Goal: Check status

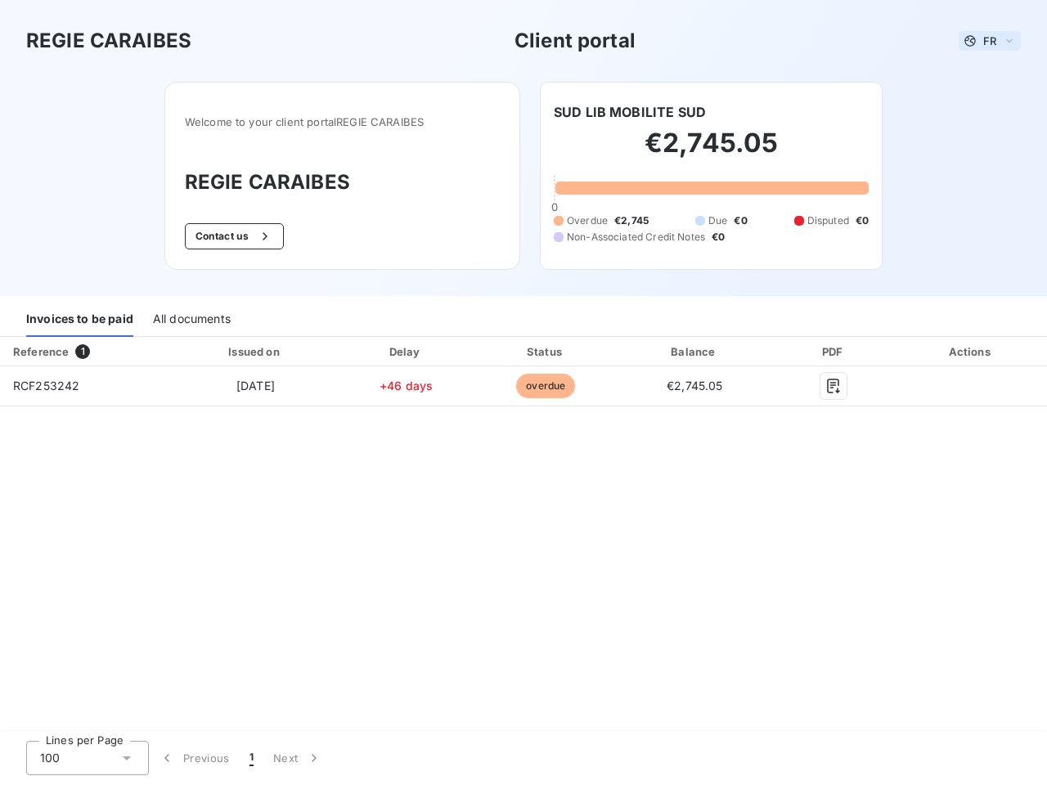
click at [989, 41] on span "FR" at bounding box center [989, 40] width 13 height 13
click at [232, 236] on button "Contact us" at bounding box center [234, 236] width 99 height 26
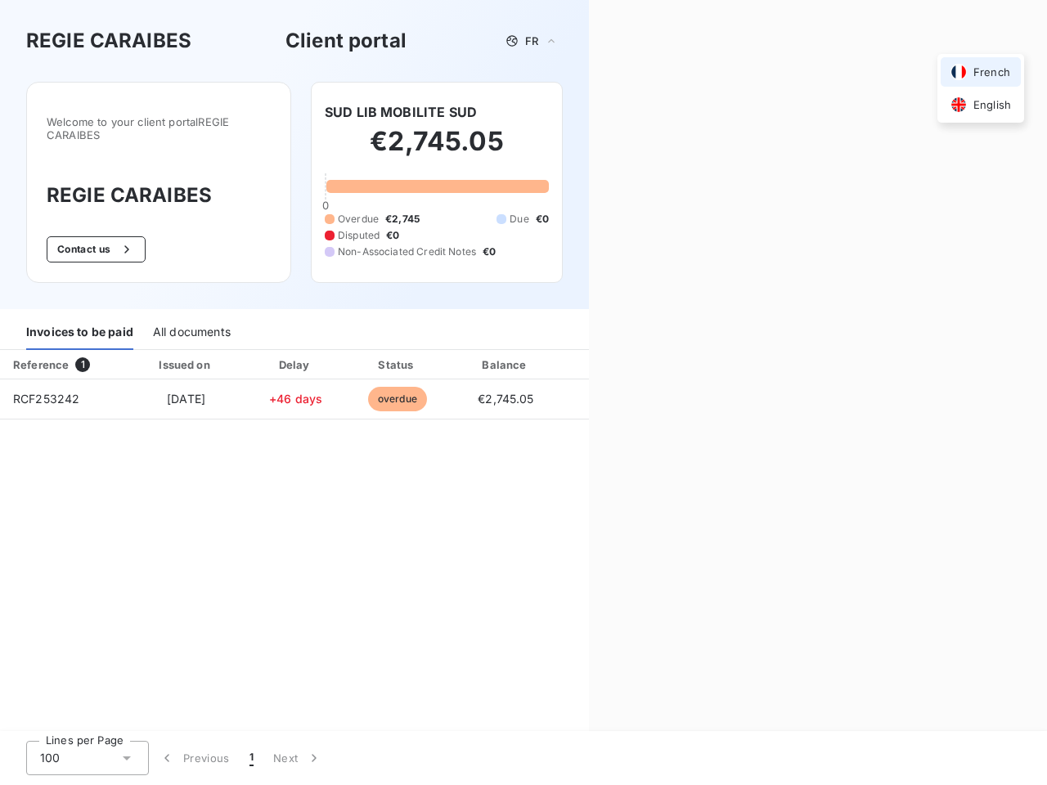
click at [630, 112] on div "Contact us Fill out the form below, and a member of our team will get back to y…" at bounding box center [818, 392] width 458 height 785
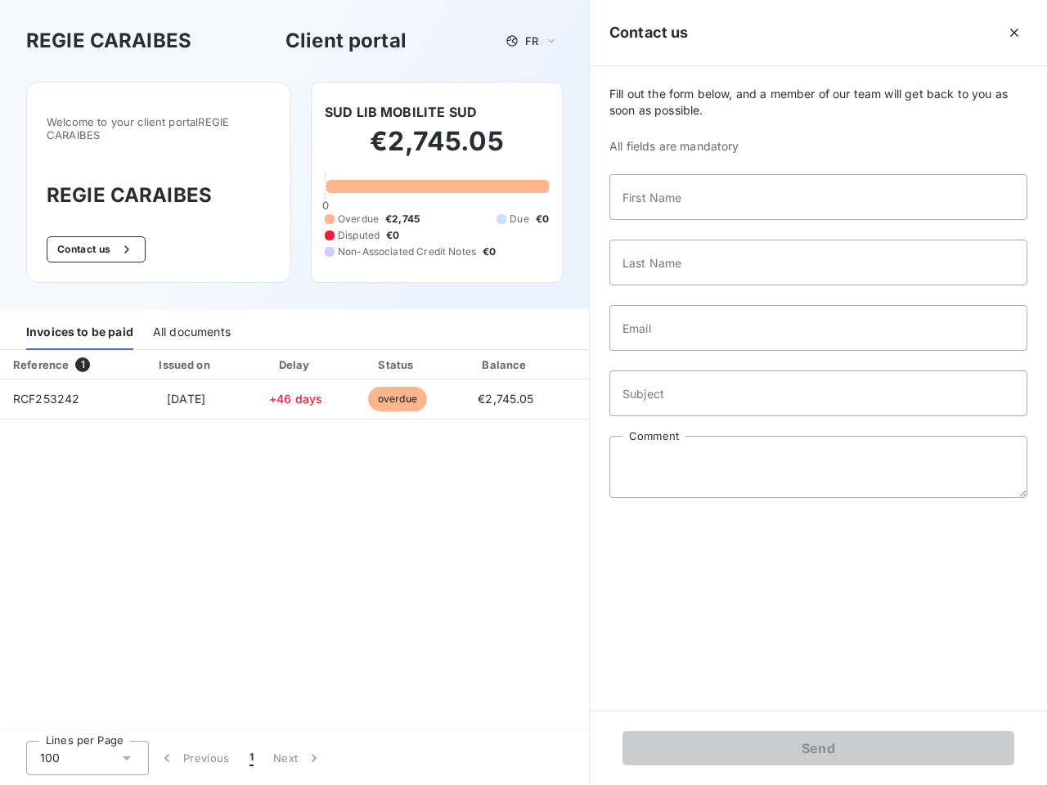
click at [79, 320] on div "Invoices to be paid" at bounding box center [79, 333] width 107 height 34
click at [191, 320] on div "All documents" at bounding box center [192, 333] width 78 height 34
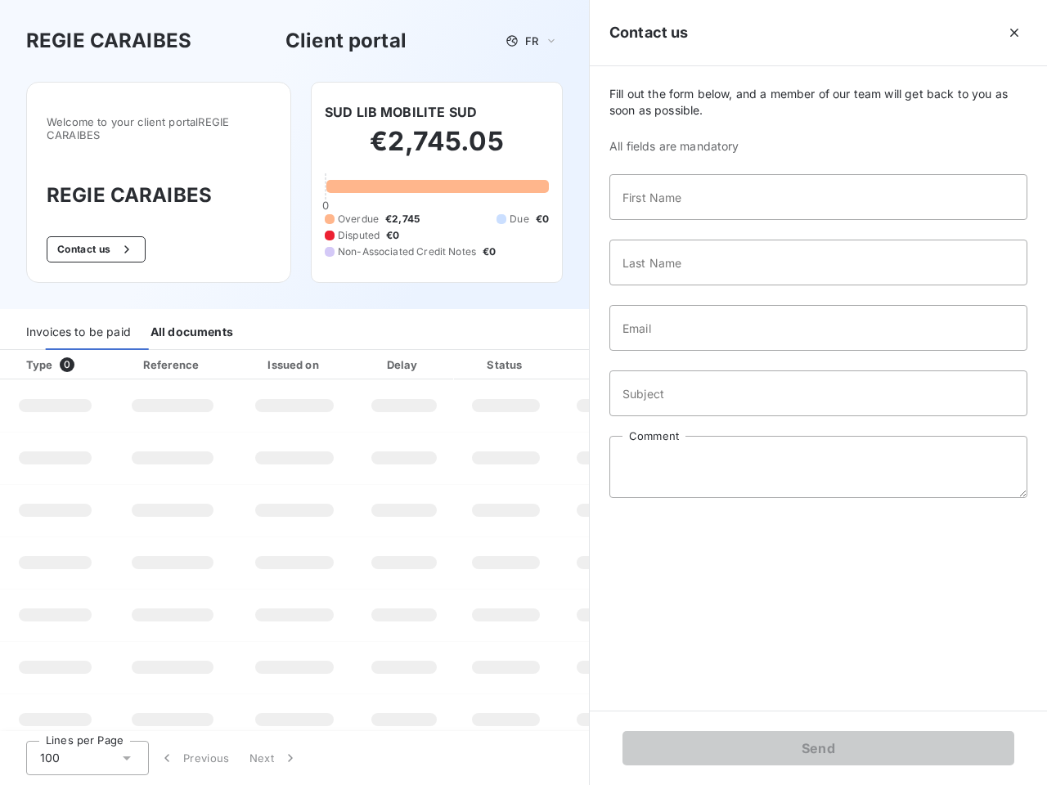
click at [86, 352] on th "Type 0" at bounding box center [55, 364] width 110 height 29
click at [254, 352] on th "Issued on" at bounding box center [294, 364] width 119 height 29
click at [406, 352] on th "Delay" at bounding box center [404, 364] width 100 height 29
click at [545, 352] on th "Status" at bounding box center [506, 364] width 104 height 29
click at [694, 352] on div "Fill out the form below, and a member of our team will get back to you as soon …" at bounding box center [818, 388] width 457 height 644
